Goal: Transaction & Acquisition: Purchase product/service

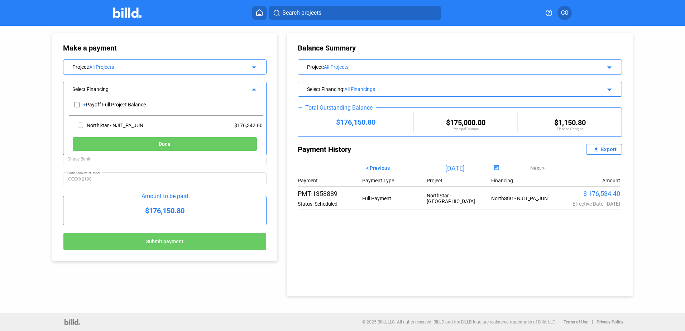
click at [100, 65] on div "All Projects" at bounding box center [164, 67] width 150 height 6
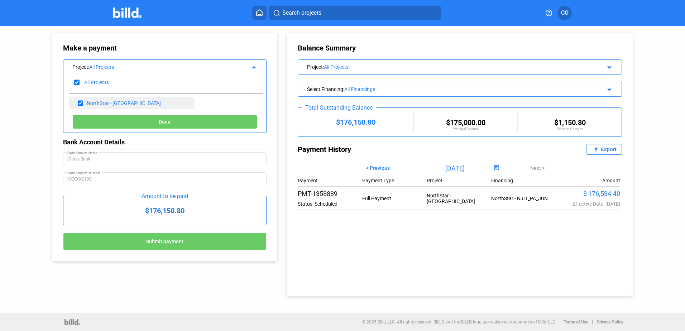
click at [111, 104] on div "NorthStar - [GEOGRAPHIC_DATA]" at bounding box center [124, 103] width 74 height 6
click at [114, 99] on div "NorthStar - [GEOGRAPHIC_DATA]" at bounding box center [132, 103] width 126 height 13
drag, startPoint x: 114, startPoint y: 99, endPoint x: 86, endPoint y: 101, distance: 28.4
click at [86, 101] on div "NorthStar - [GEOGRAPHIC_DATA]" at bounding box center [132, 103] width 126 height 13
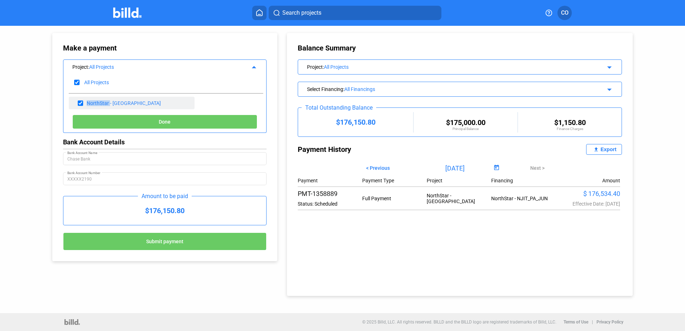
click at [86, 101] on div "NorthStar - [GEOGRAPHIC_DATA]" at bounding box center [132, 103] width 126 height 13
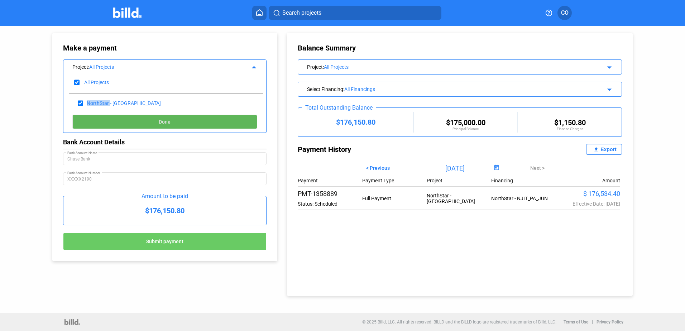
drag, startPoint x: 86, startPoint y: 101, endPoint x: 178, endPoint y: 121, distance: 93.9
click at [178, 121] on button "Done" at bounding box center [164, 122] width 185 height 14
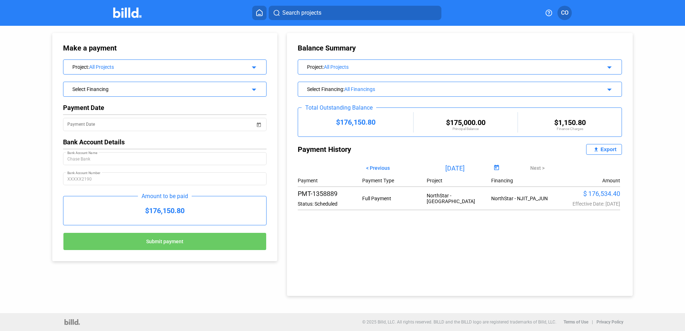
drag, startPoint x: 204, startPoint y: 212, endPoint x: 239, endPoint y: 165, distance: 58.4
click at [241, 169] on div "Make a payment Project : All Projects arrow_drop_down Select Financing arrow_dr…" at bounding box center [165, 147] width 204 height 207
drag, startPoint x: 239, startPoint y: 165, endPoint x: 188, endPoint y: 122, distance: 67.1
click at [188, 122] on input "Payment Date" at bounding box center [161, 124] width 188 height 9
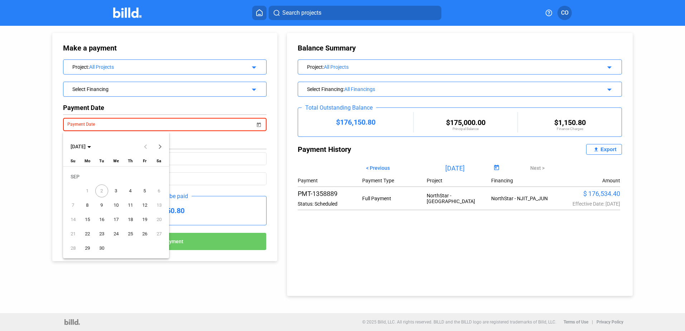
click at [253, 90] on div at bounding box center [342, 165] width 685 height 331
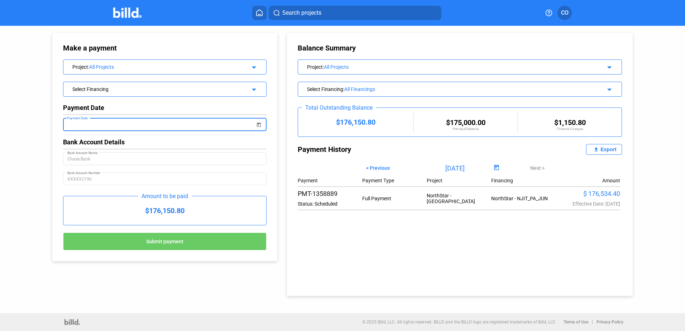
click at [0, 75] on html "We value your privacy We use cookies to enhance your browsing experience, serve…" at bounding box center [342, 165] width 685 height 331
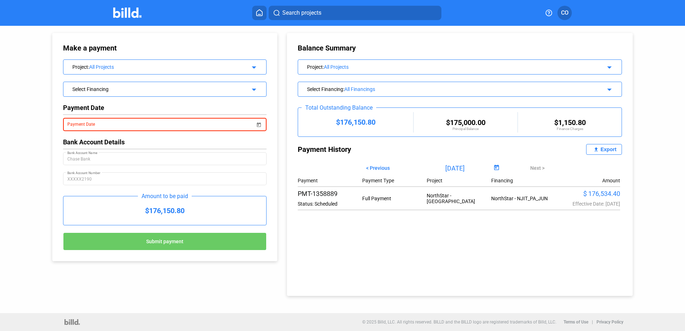
click at [325, 6] on button "Search projects" at bounding box center [355, 13] width 173 height 14
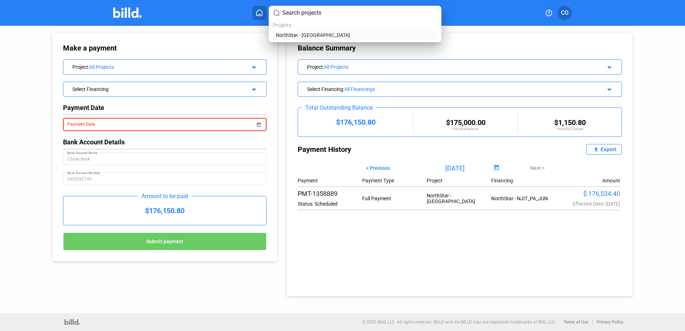
click at [305, 33] on span "NorthStar - [GEOGRAPHIC_DATA]" at bounding box center [313, 35] width 74 height 7
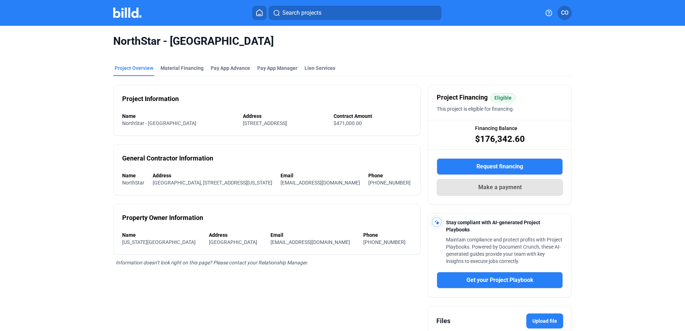
click at [516, 185] on span "Make a payment" at bounding box center [500, 187] width 43 height 9
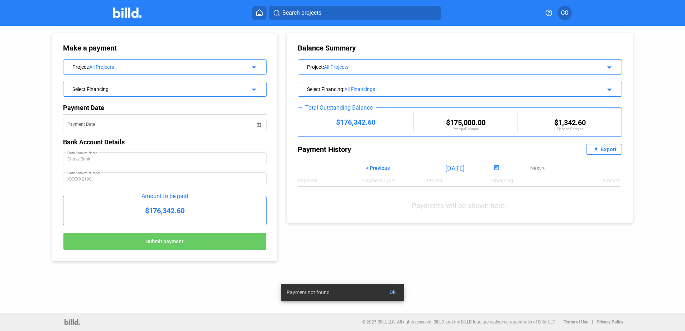
click at [193, 210] on div "$176,342.60" at bounding box center [164, 210] width 203 height 29
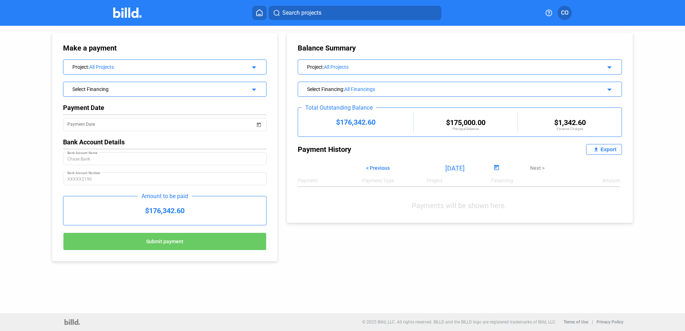
drag, startPoint x: 143, startPoint y: 210, endPoint x: 208, endPoint y: 208, distance: 64.9
click at [208, 208] on div "$176,342.60" at bounding box center [164, 210] width 203 height 29
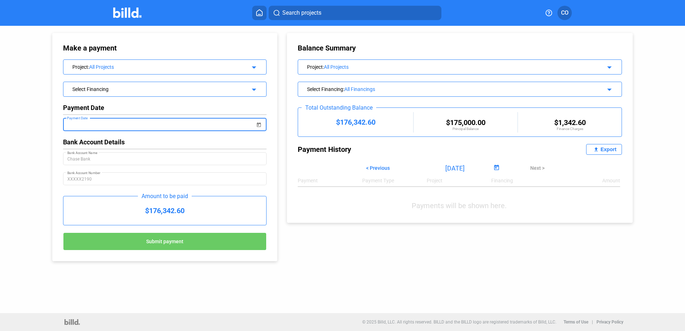
drag, startPoint x: 208, startPoint y: 208, endPoint x: 195, endPoint y: 125, distance: 84.2
click at [195, 125] on input "Payment Date" at bounding box center [161, 124] width 188 height 9
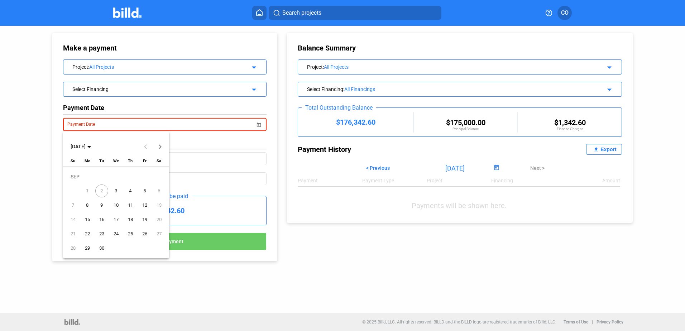
click at [117, 190] on span "3" at bounding box center [116, 191] width 13 height 13
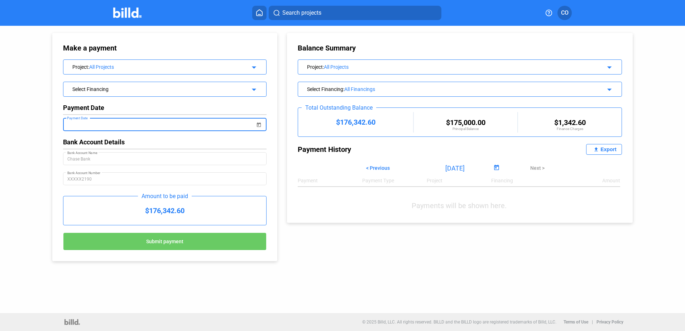
click at [257, 86] on mat-icon "arrow_drop_down" at bounding box center [253, 88] width 9 height 9
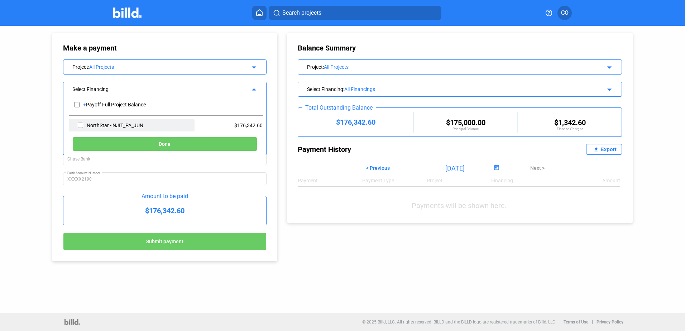
click at [120, 123] on div "NorthStar - NJIT_PA_JUN" at bounding box center [115, 126] width 57 height 6
click at [81, 124] on input "checkbox" at bounding box center [80, 125] width 5 height 11
checkbox input "true"
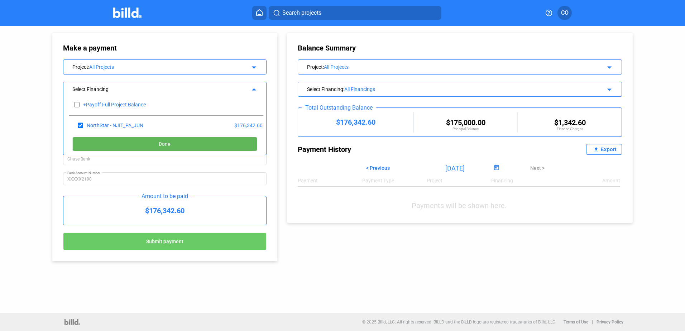
click at [182, 144] on button "Done" at bounding box center [164, 144] width 185 height 14
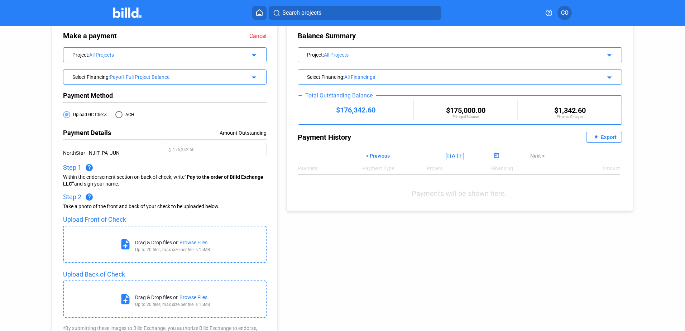
scroll to position [4, 0]
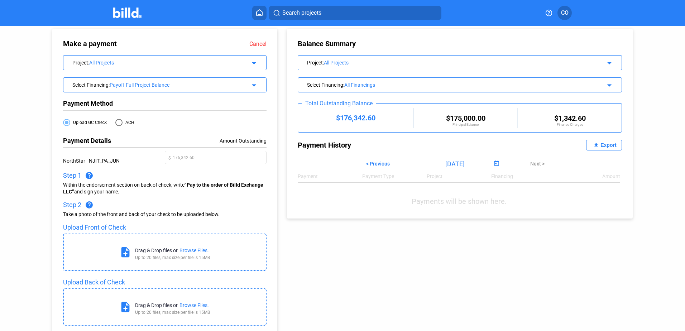
click at [255, 85] on mat-icon "arrow_drop_down" at bounding box center [253, 84] width 9 height 9
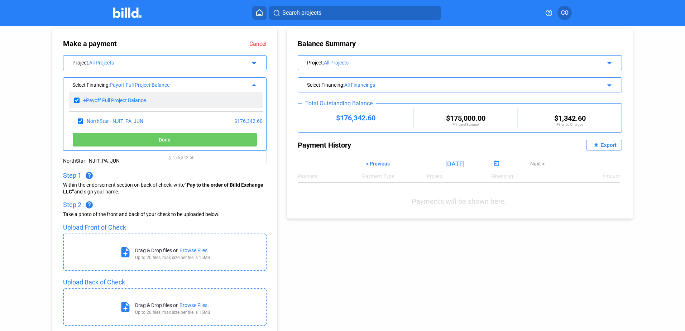
click at [75, 98] on input "checkbox" at bounding box center [76, 100] width 5 height 11
checkbox input "false"
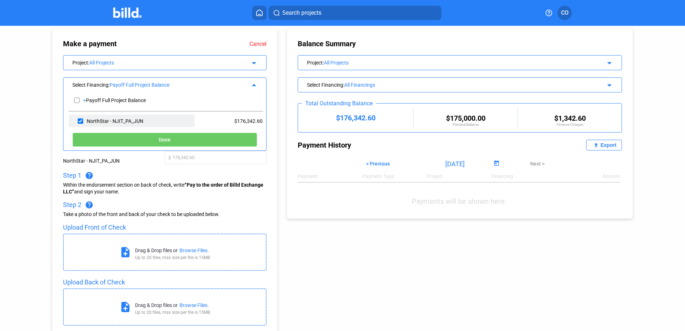
click at [87, 119] on div "NorthStar - NJIT_PA_JUN" at bounding box center [115, 121] width 57 height 6
click at [81, 120] on input "checkbox" at bounding box center [80, 121] width 5 height 11
checkbox input "true"
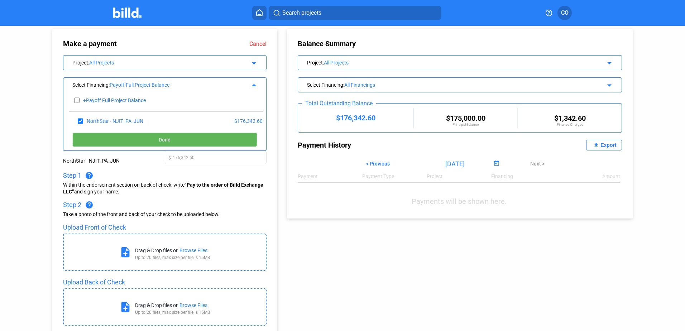
click at [160, 137] on span "Done" at bounding box center [165, 140] width 12 height 6
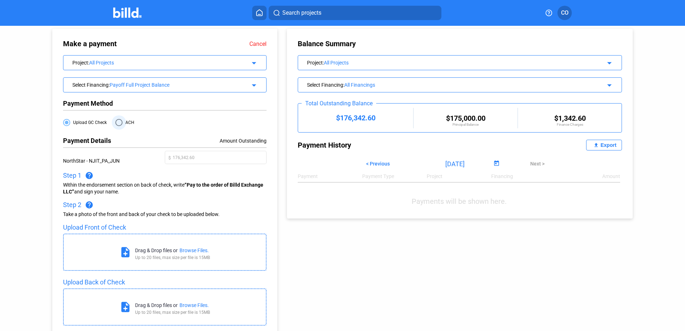
click at [118, 122] on span at bounding box center [118, 122] width 7 height 7
click at [118, 122] on input "ACH" at bounding box center [118, 122] width 7 height 7
radio input "true"
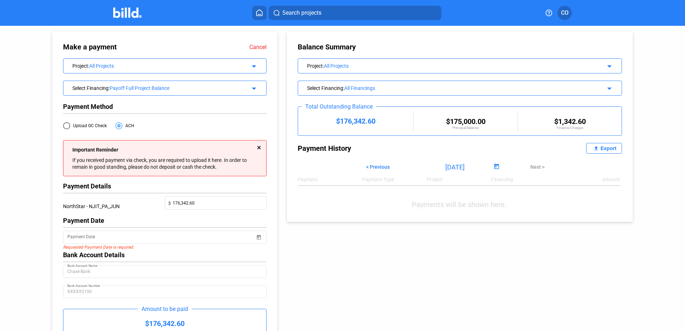
scroll to position [0, 0]
click at [257, 46] on link "Cancel" at bounding box center [257, 48] width 17 height 7
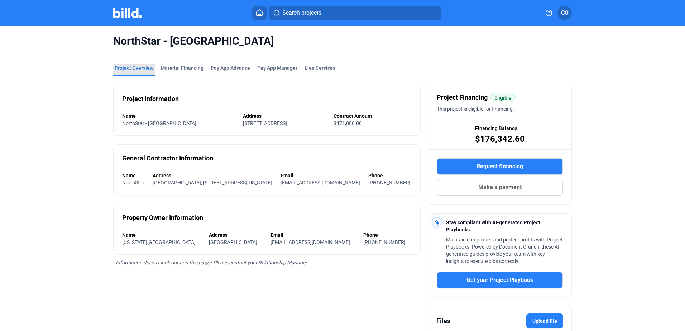
click at [132, 65] on div "Project Overview" at bounding box center [134, 68] width 39 height 7
click at [122, 66] on div "Project Overview" at bounding box center [134, 68] width 39 height 7
click at [332, 13] on button "Search projects" at bounding box center [355, 13] width 173 height 14
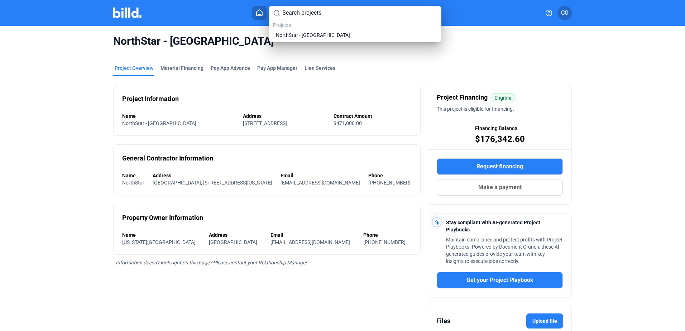
click at [300, 30] on div "Projects NorthStar - [GEOGRAPHIC_DATA]" at bounding box center [355, 31] width 164 height 18
click at [299, 34] on span "NorthStar - [GEOGRAPHIC_DATA]" at bounding box center [313, 35] width 74 height 7
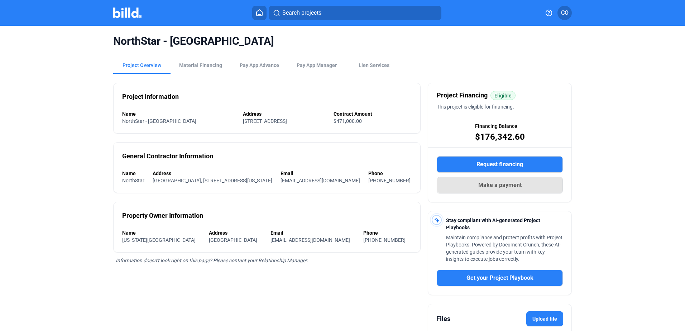
click at [465, 181] on button "Make a payment" at bounding box center [500, 185] width 126 height 16
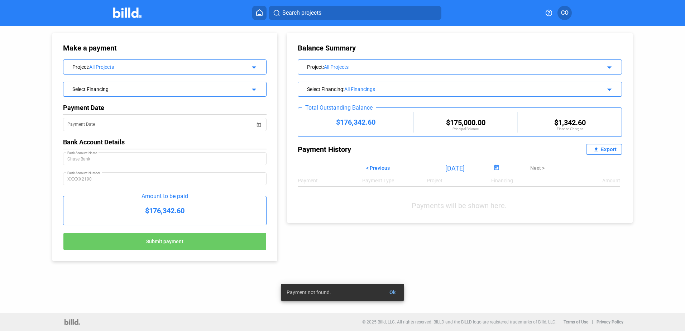
drag, startPoint x: 194, startPoint y: 212, endPoint x: 114, endPoint y: 208, distance: 80.0
click at [114, 208] on div "$176,342.60" at bounding box center [164, 210] width 203 height 29
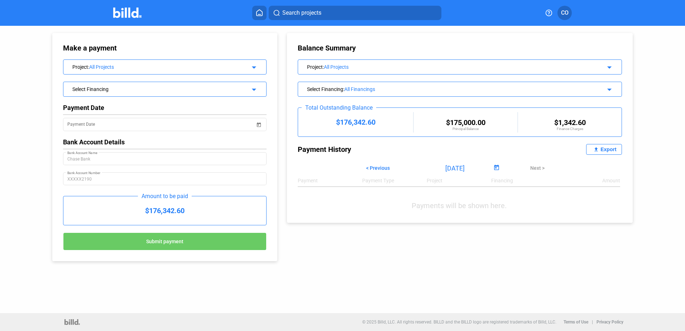
click at [16, 139] on div "Make a payment Project : All Projects arrow_drop_down Select Financing arrow_dr…" at bounding box center [342, 169] width 685 height 287
drag, startPoint x: 200, startPoint y: 212, endPoint x: 141, endPoint y: 209, distance: 59.6
click at [141, 209] on div "$176,342.60" at bounding box center [164, 210] width 203 height 29
click at [22, 172] on div "Make a payment Project : All Projects arrow_drop_down Select Financing arrow_dr…" at bounding box center [342, 169] width 685 height 287
click at [313, 11] on span "Search projects" at bounding box center [301, 13] width 39 height 9
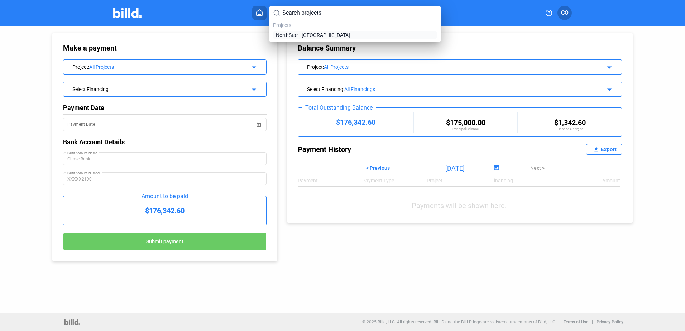
click at [296, 33] on span "NorthStar - [GEOGRAPHIC_DATA]" at bounding box center [313, 35] width 74 height 7
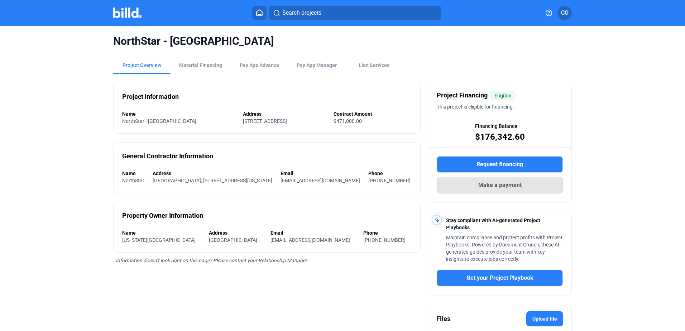
click at [509, 183] on span "Make a payment" at bounding box center [500, 185] width 43 height 9
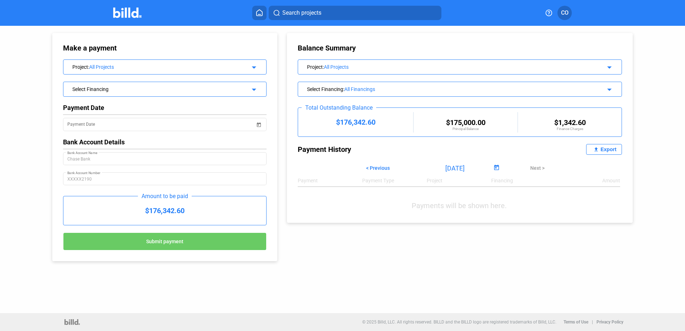
drag, startPoint x: 141, startPoint y: 207, endPoint x: 194, endPoint y: 213, distance: 53.4
click at [194, 213] on div "$176,342.60" at bounding box center [164, 210] width 203 height 29
click at [298, 15] on span "Search projects" at bounding box center [301, 13] width 39 height 9
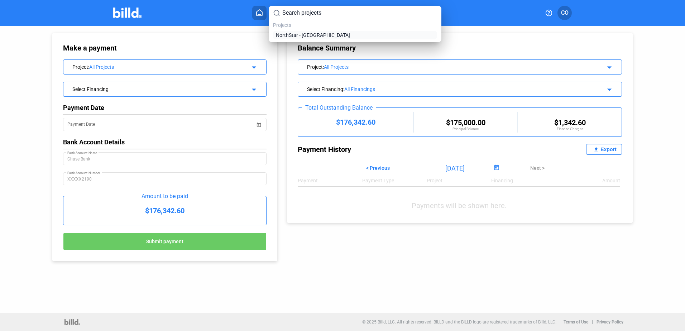
click at [291, 34] on span "NorthStar - [GEOGRAPHIC_DATA]" at bounding box center [313, 35] width 74 height 7
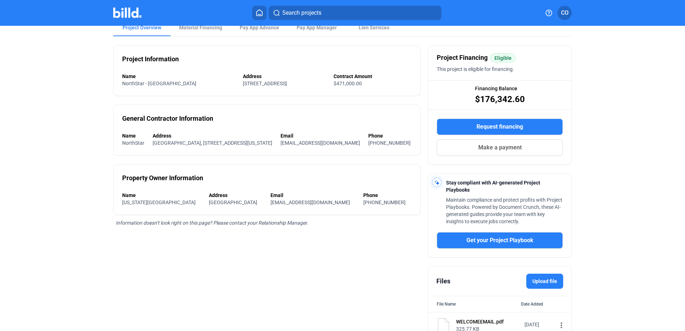
scroll to position [24, 0]
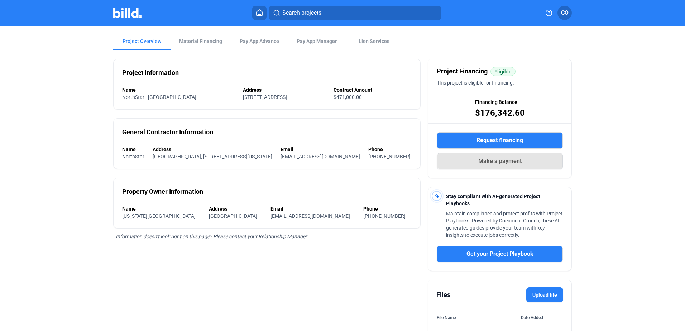
click at [515, 161] on span "Make a payment" at bounding box center [500, 161] width 43 height 9
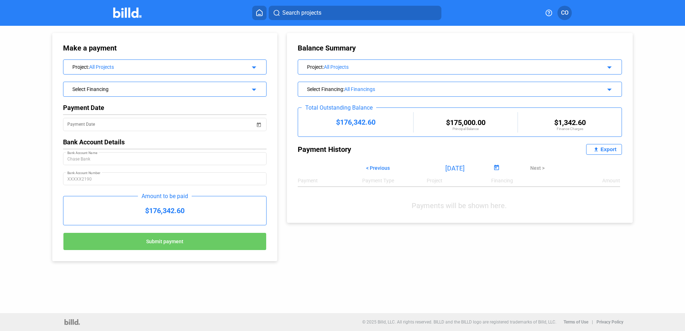
click at [261, 8] on button at bounding box center [259, 13] width 14 height 14
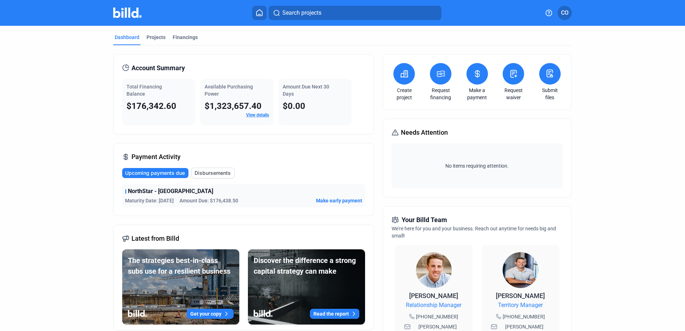
click at [480, 73] on icon at bounding box center [477, 74] width 9 height 9
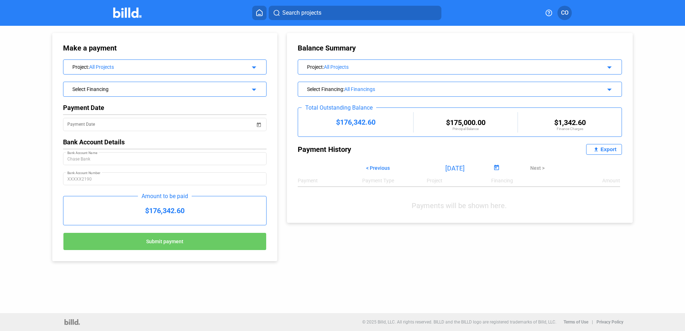
click at [252, 65] on mat-icon "arrow_drop_down" at bounding box center [253, 66] width 9 height 9
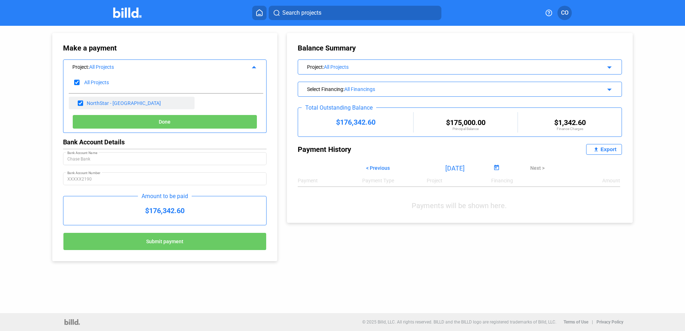
click at [93, 97] on div "NorthStar - [GEOGRAPHIC_DATA]" at bounding box center [132, 103] width 126 height 13
click at [102, 101] on div "NorthStar - [GEOGRAPHIC_DATA]" at bounding box center [124, 103] width 74 height 6
click at [183, 120] on button "Done" at bounding box center [164, 122] width 185 height 14
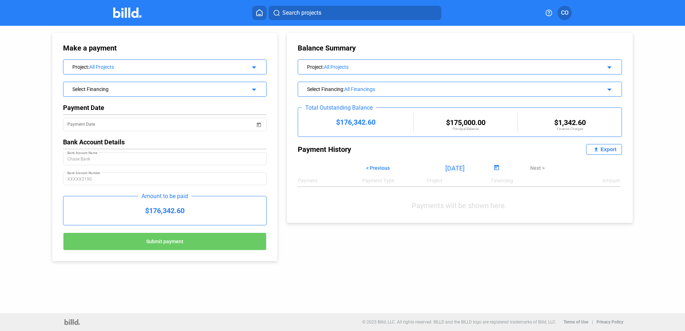
click at [253, 88] on mat-icon "arrow_drop_down" at bounding box center [253, 88] width 9 height 9
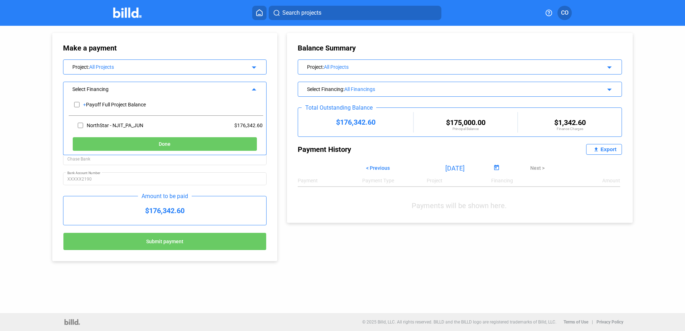
click at [28, 101] on div "Make a payment Project : All Projects arrow_drop_down Select Financing arrow_dr…" at bounding box center [342, 169] width 685 height 287
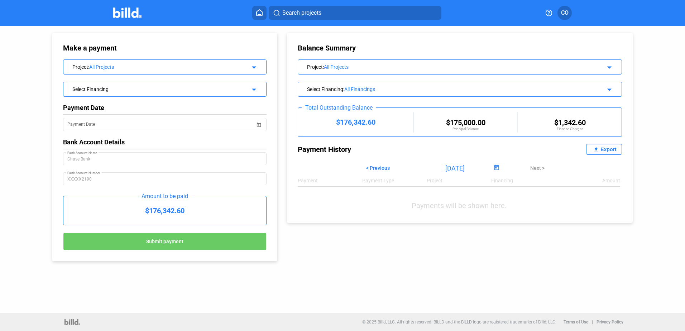
click at [224, 90] on div "Select Financing" at bounding box center [155, 88] width 167 height 7
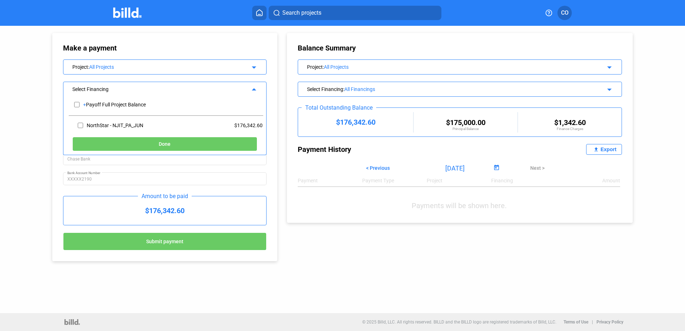
click at [19, 95] on div "Make a payment Project : All Projects arrow_drop_down Select Financing arrow_dr…" at bounding box center [342, 169] width 685 height 287
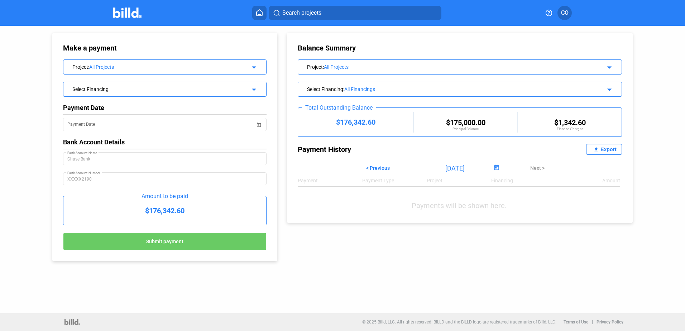
click at [212, 88] on div "Select Financing" at bounding box center [155, 88] width 167 height 7
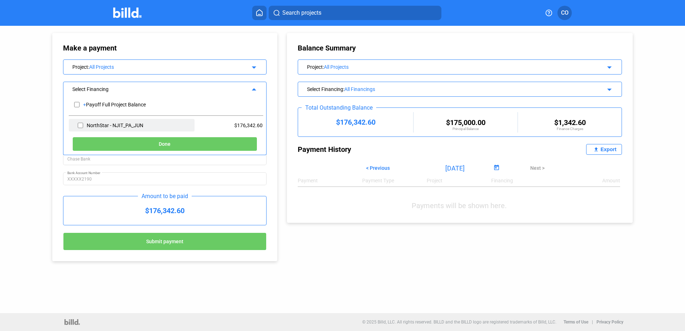
click at [80, 122] on input "checkbox" at bounding box center [80, 125] width 5 height 11
checkbox input "true"
click at [166, 142] on span "Done" at bounding box center [165, 145] width 12 height 6
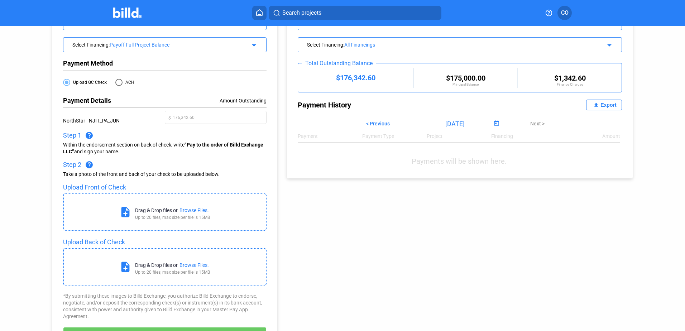
scroll to position [28, 0]
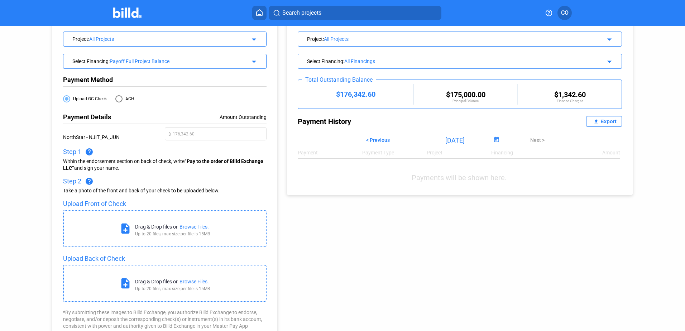
click at [117, 99] on span at bounding box center [118, 98] width 7 height 7
click at [117, 99] on input "ACH" at bounding box center [118, 98] width 7 height 7
radio input "true"
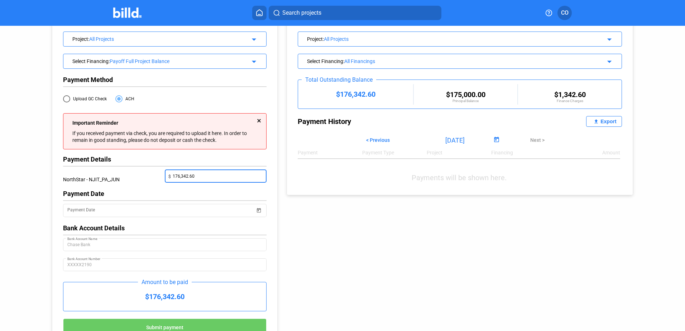
drag, startPoint x: 213, startPoint y: 177, endPoint x: 114, endPoint y: 172, distance: 98.7
click at [114, 172] on div "NorthStar - NJIT_PA_JUN $ 176,342.60" at bounding box center [165, 180] width 204 height 20
type input "50,000.0"
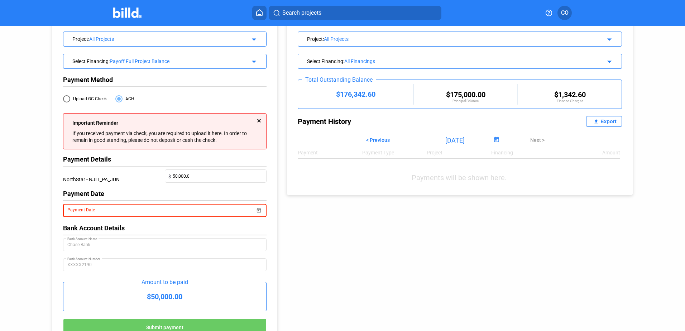
click at [258, 209] on span "Open calendar" at bounding box center [259, 206] width 17 height 17
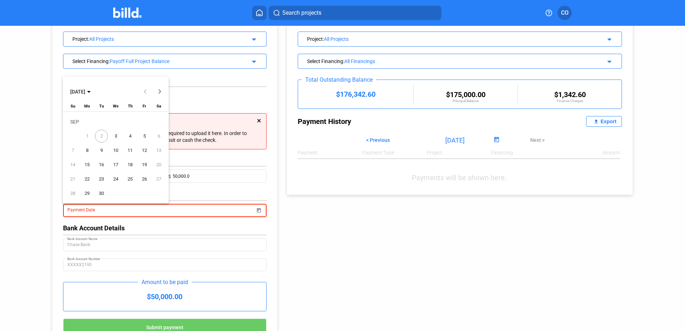
click at [116, 133] on span "3" at bounding box center [115, 136] width 13 height 13
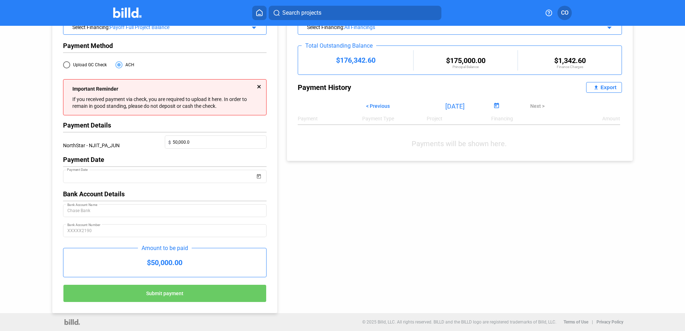
scroll to position [63, 0]
click at [192, 293] on button "Submit payment" at bounding box center [165, 294] width 204 height 18
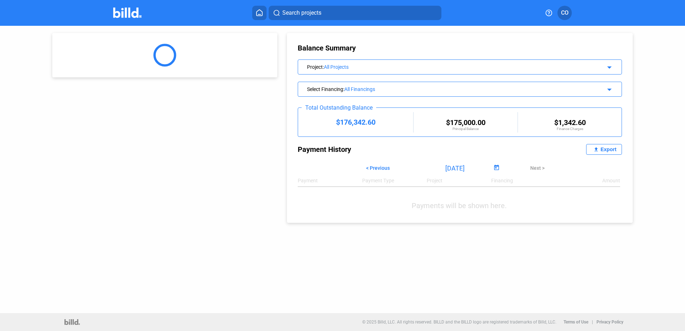
scroll to position [0, 0]
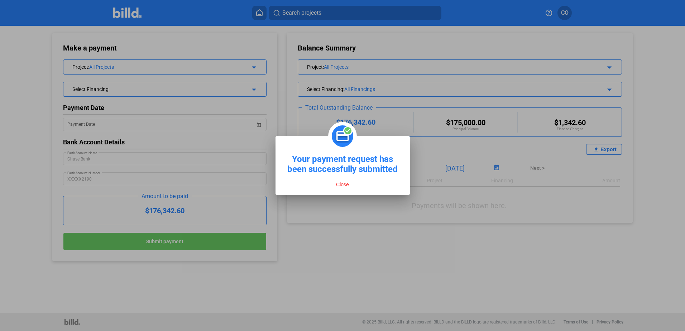
click at [346, 184] on button "Close" at bounding box center [342, 184] width 17 height 6
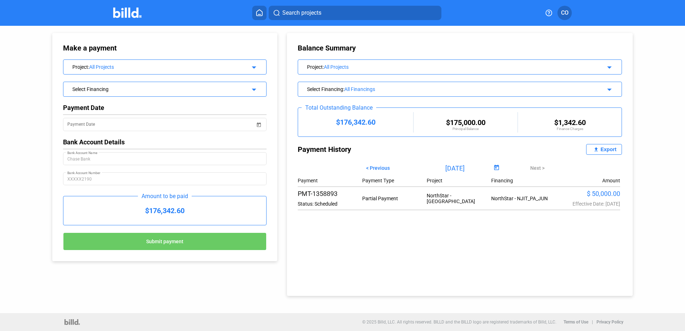
click at [259, 13] on icon at bounding box center [259, 12] width 7 height 7
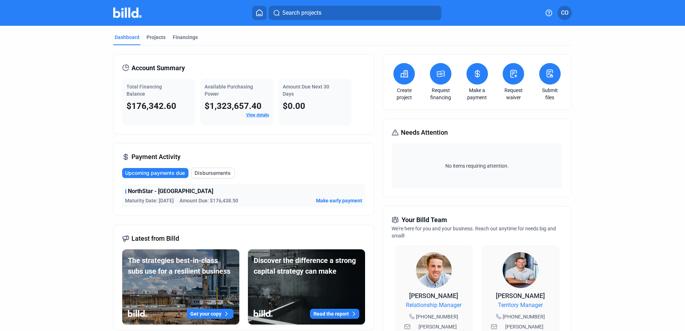
click at [479, 77] on icon at bounding box center [477, 74] width 9 height 9
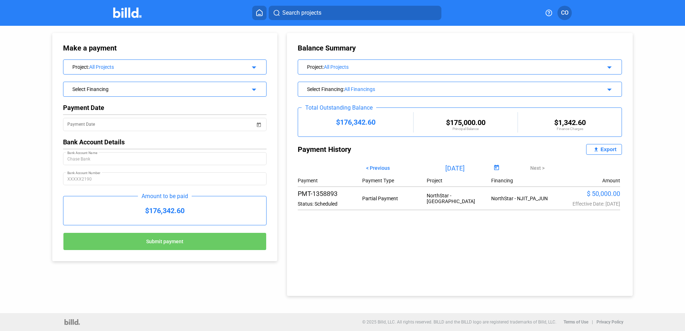
click at [257, 11] on icon at bounding box center [260, 13] width 6 height 6
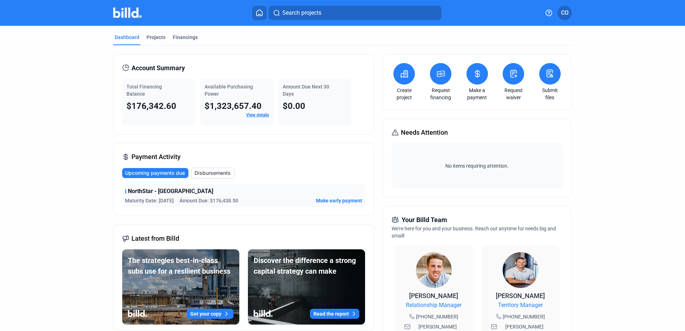
click at [478, 74] on icon at bounding box center [477, 74] width 9 height 9
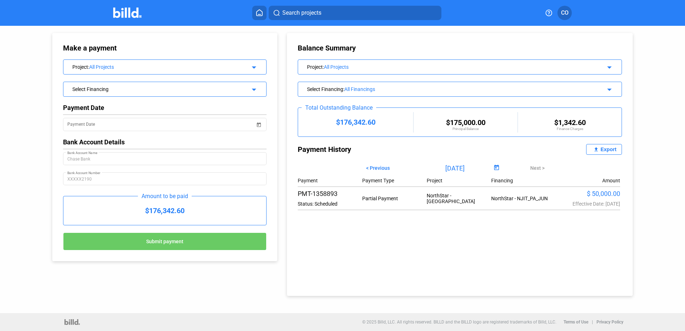
click at [256, 87] on mat-icon "arrow_drop_down" at bounding box center [253, 88] width 9 height 9
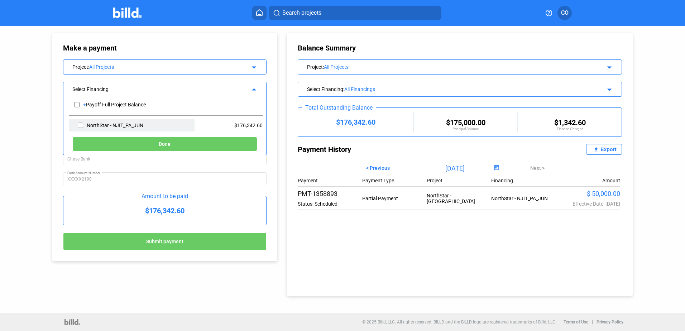
click at [156, 124] on div "NorthStar - NJIT_PA_JUN" at bounding box center [132, 125] width 126 height 13
click at [81, 124] on input "checkbox" at bounding box center [80, 125] width 5 height 11
checkbox input "true"
drag, startPoint x: 129, startPoint y: 216, endPoint x: 189, endPoint y: 211, distance: 60.1
click at [189, 211] on div "$176,342.60" at bounding box center [164, 210] width 203 height 29
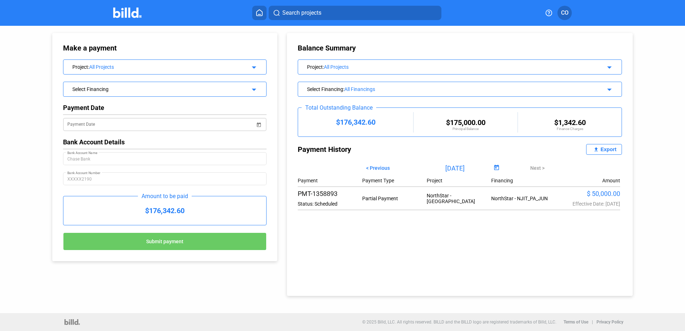
drag, startPoint x: 189, startPoint y: 211, endPoint x: 258, endPoint y: 124, distance: 111.2
click at [258, 124] on span "Open calendar" at bounding box center [259, 120] width 17 height 17
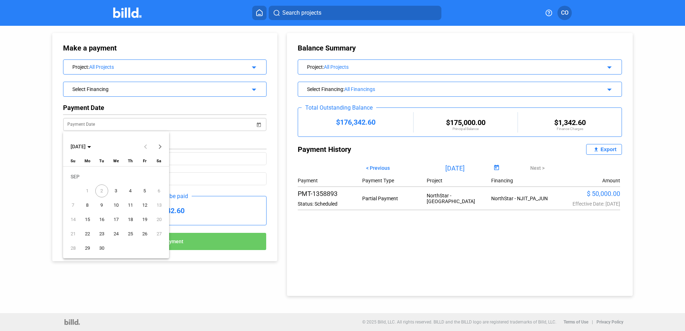
click at [258, 124] on div at bounding box center [342, 165] width 685 height 331
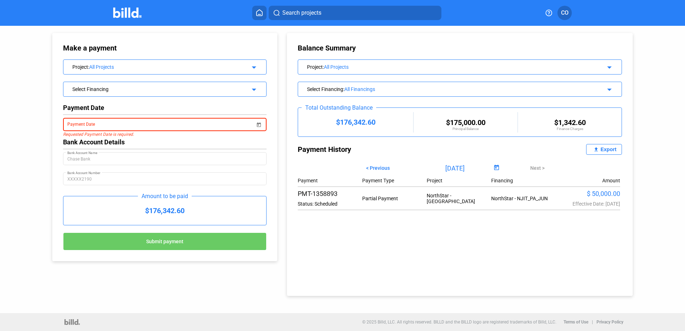
click at [258, 124] on span "Open calendar" at bounding box center [259, 120] width 17 height 17
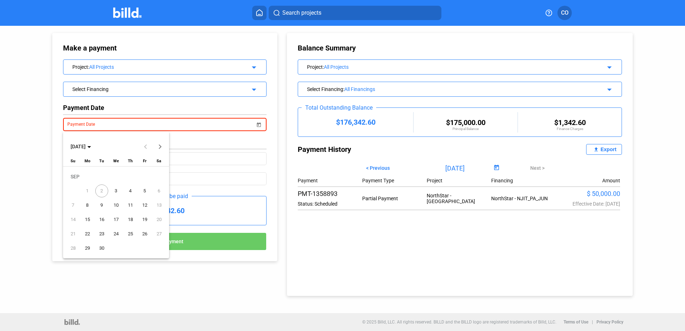
click at [117, 190] on span "3" at bounding box center [116, 191] width 13 height 13
